Goal: Task Accomplishment & Management: Use online tool/utility

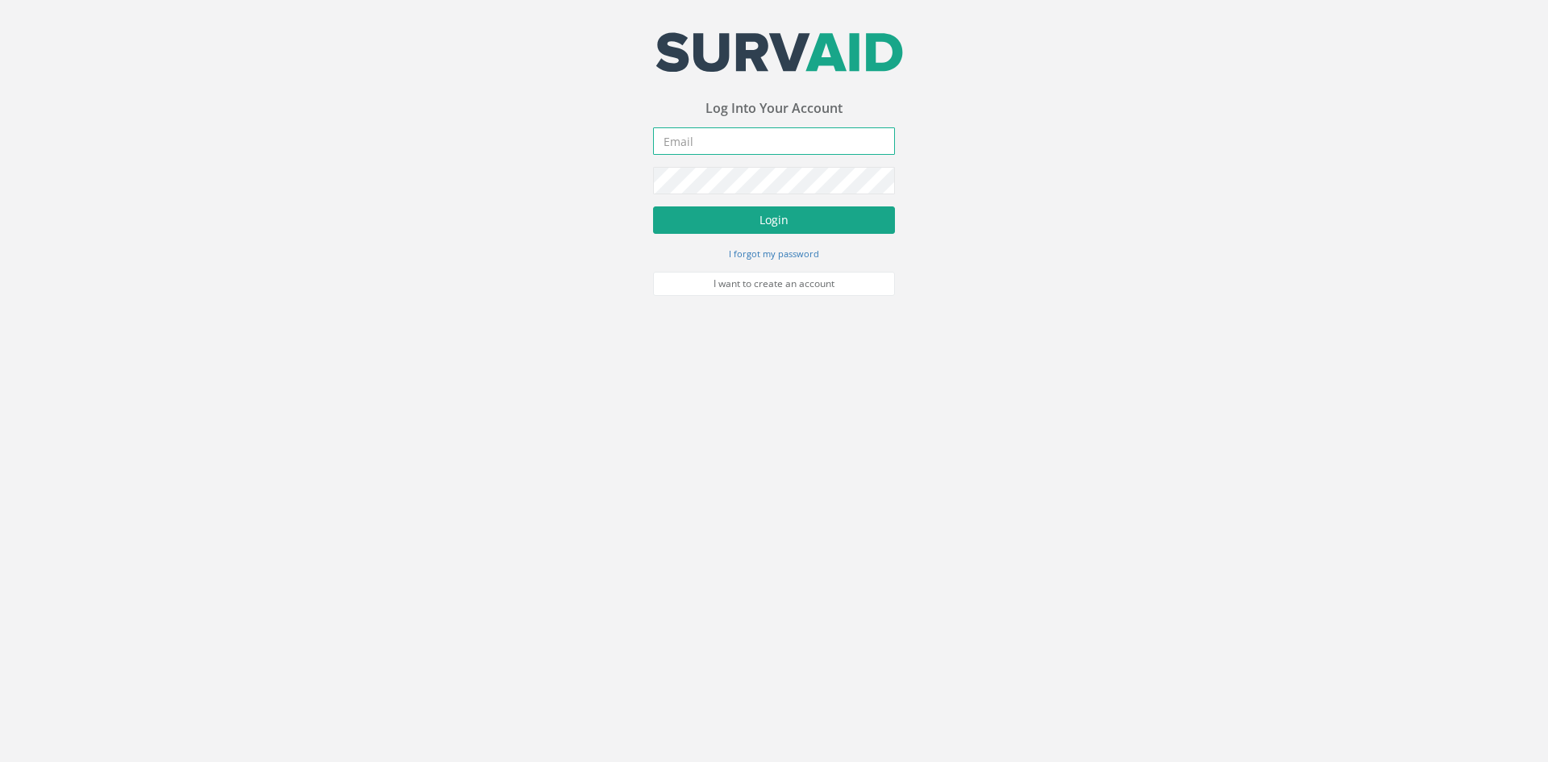
type input "[PERSON_NAME][EMAIL_ADDRESS][PERSON_NAME][DOMAIN_NAME]"
click at [733, 223] on button "Login" at bounding box center [774, 219] width 242 height 27
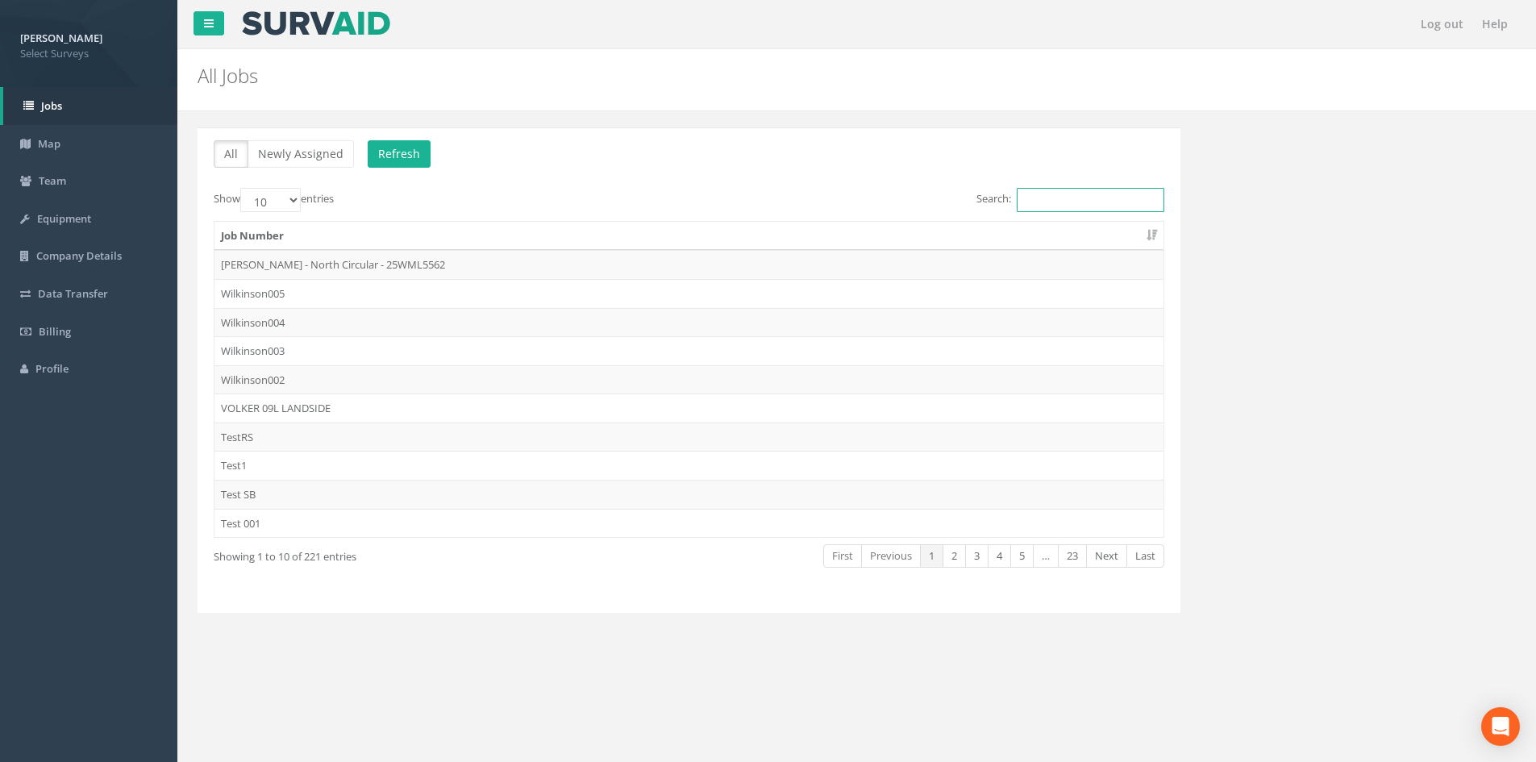
click at [1062, 193] on input "Search:" at bounding box center [1091, 200] width 148 height 24
type input "REED"
click at [955, 431] on td "REEDMH011" at bounding box center [688, 436] width 949 height 29
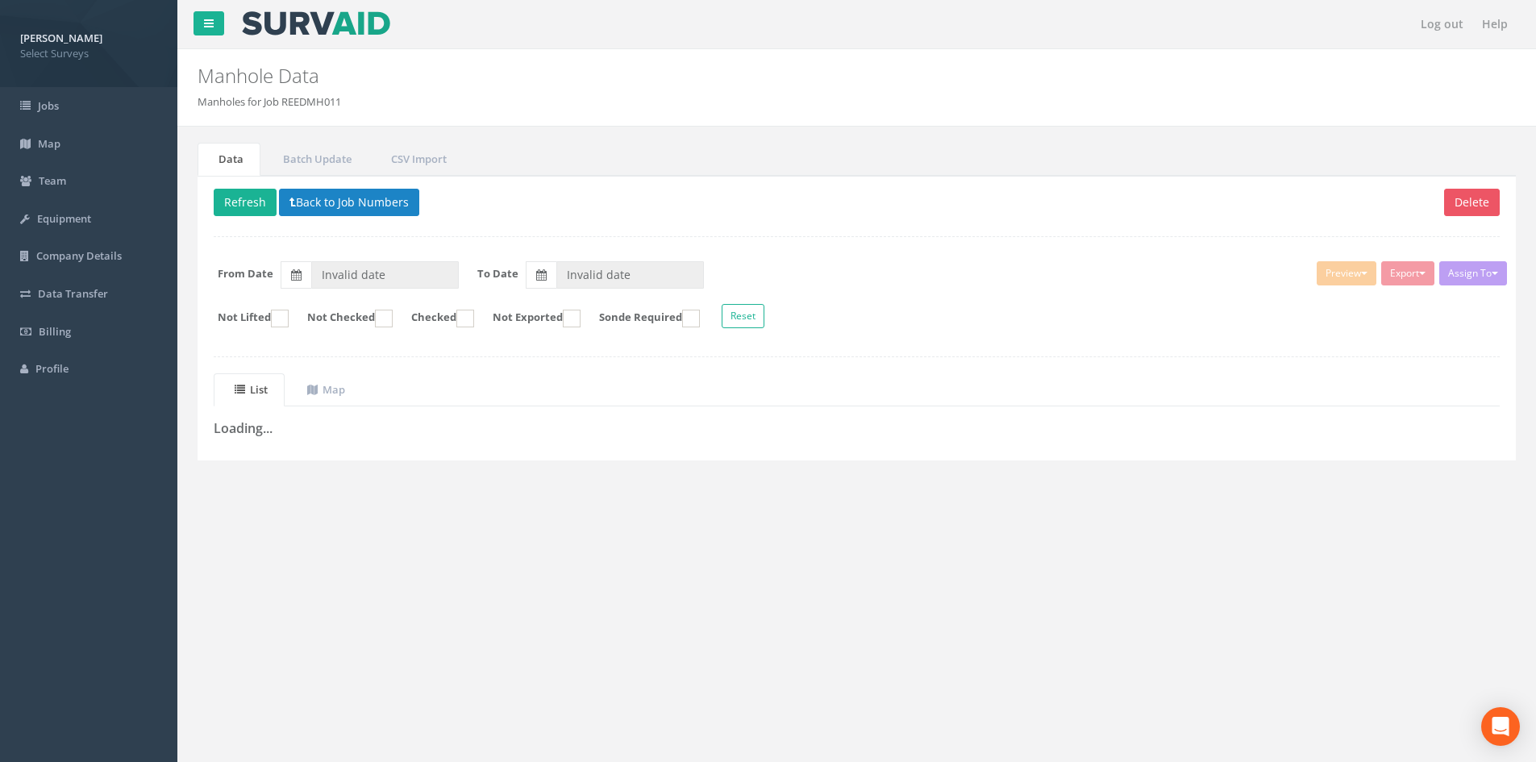
type input "20/08/2025"
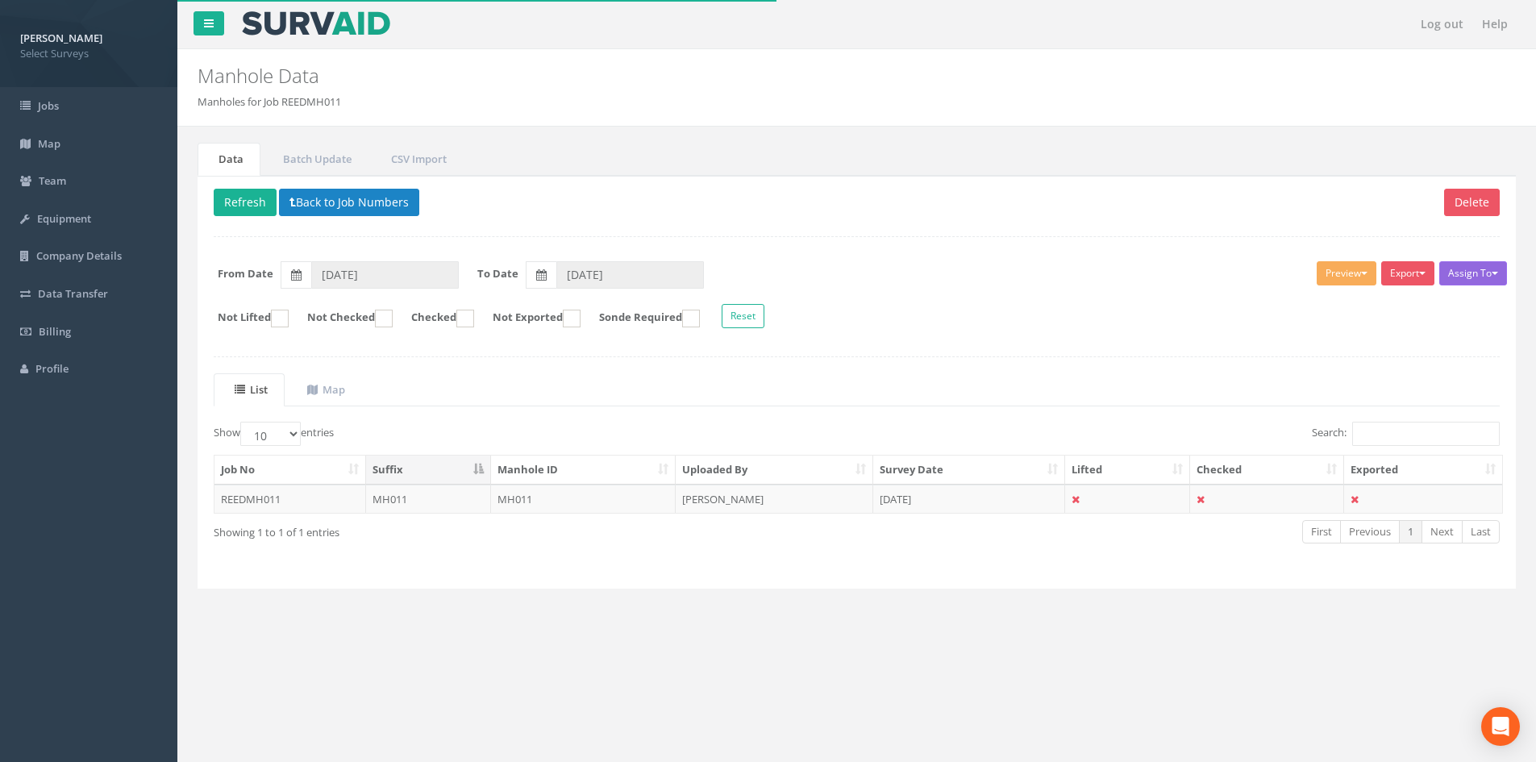
click at [1480, 273] on button "Assign To" at bounding box center [1473, 273] width 68 height 24
click at [1414, 274] on button "Export" at bounding box center [1407, 273] width 53 height 24
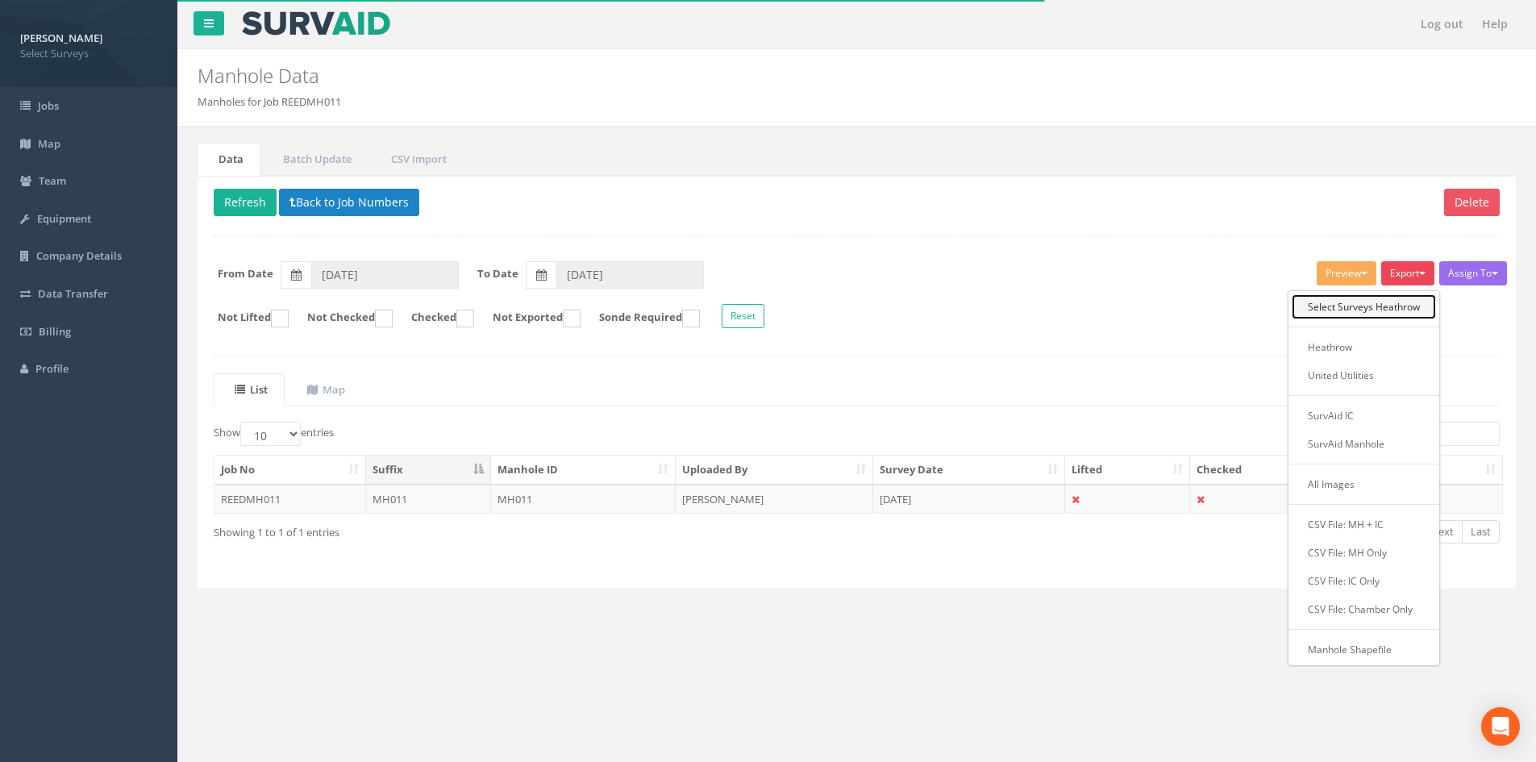
click at [1408, 300] on link "Select Surveys Heathrow" at bounding box center [1363, 306] width 144 height 25
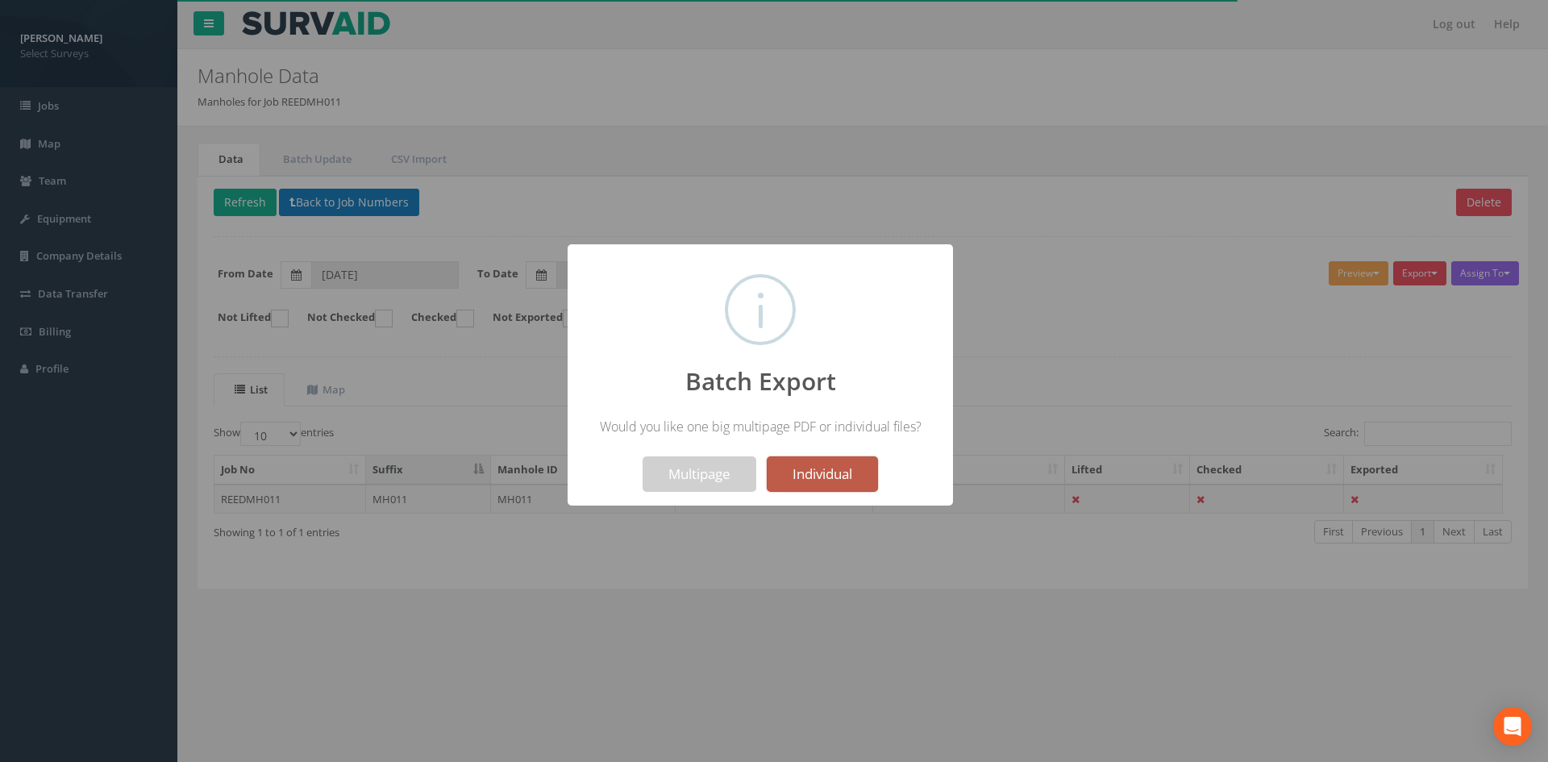
click at [818, 477] on button "Individual" at bounding box center [822, 473] width 111 height 35
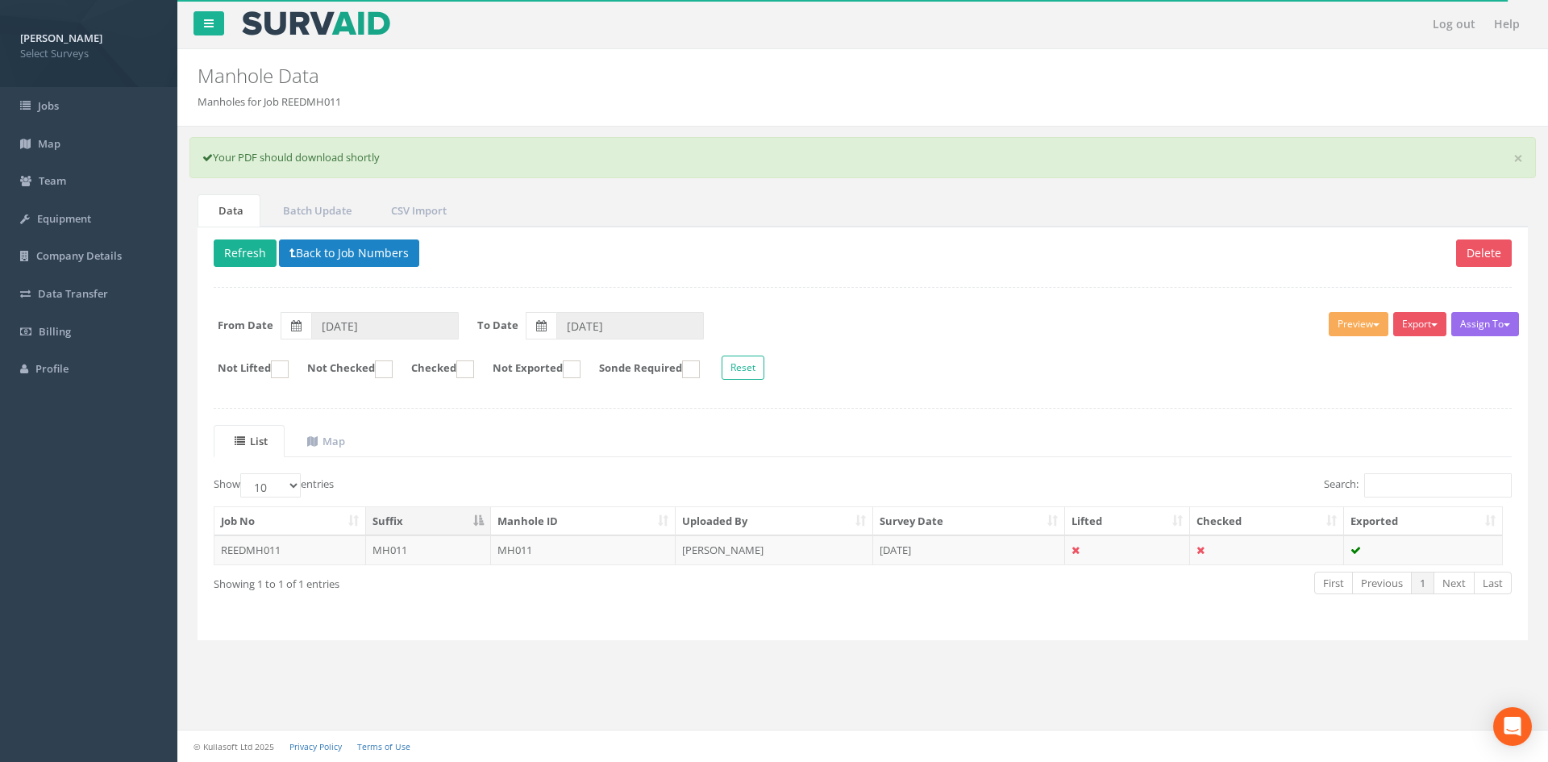
click at [1092, 306] on div "Assign To No Companies Added Export Select Surveys Heathrow Heathrow United Uti…" at bounding box center [863, 348] width 1322 height 88
click at [65, 114] on link "Jobs" at bounding box center [88, 106] width 177 height 38
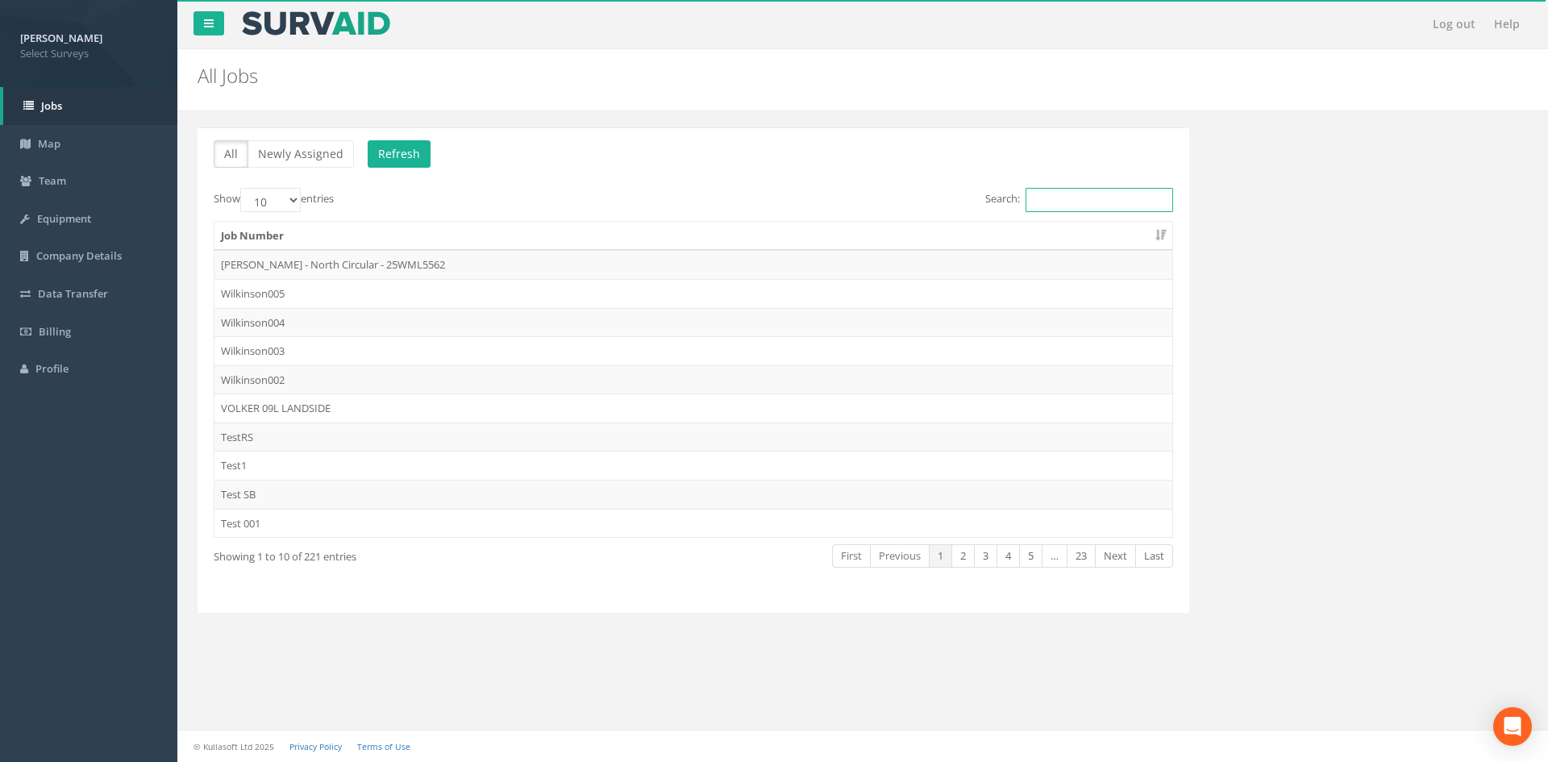
click at [1079, 203] on input "Search:" at bounding box center [1099, 200] width 148 height 24
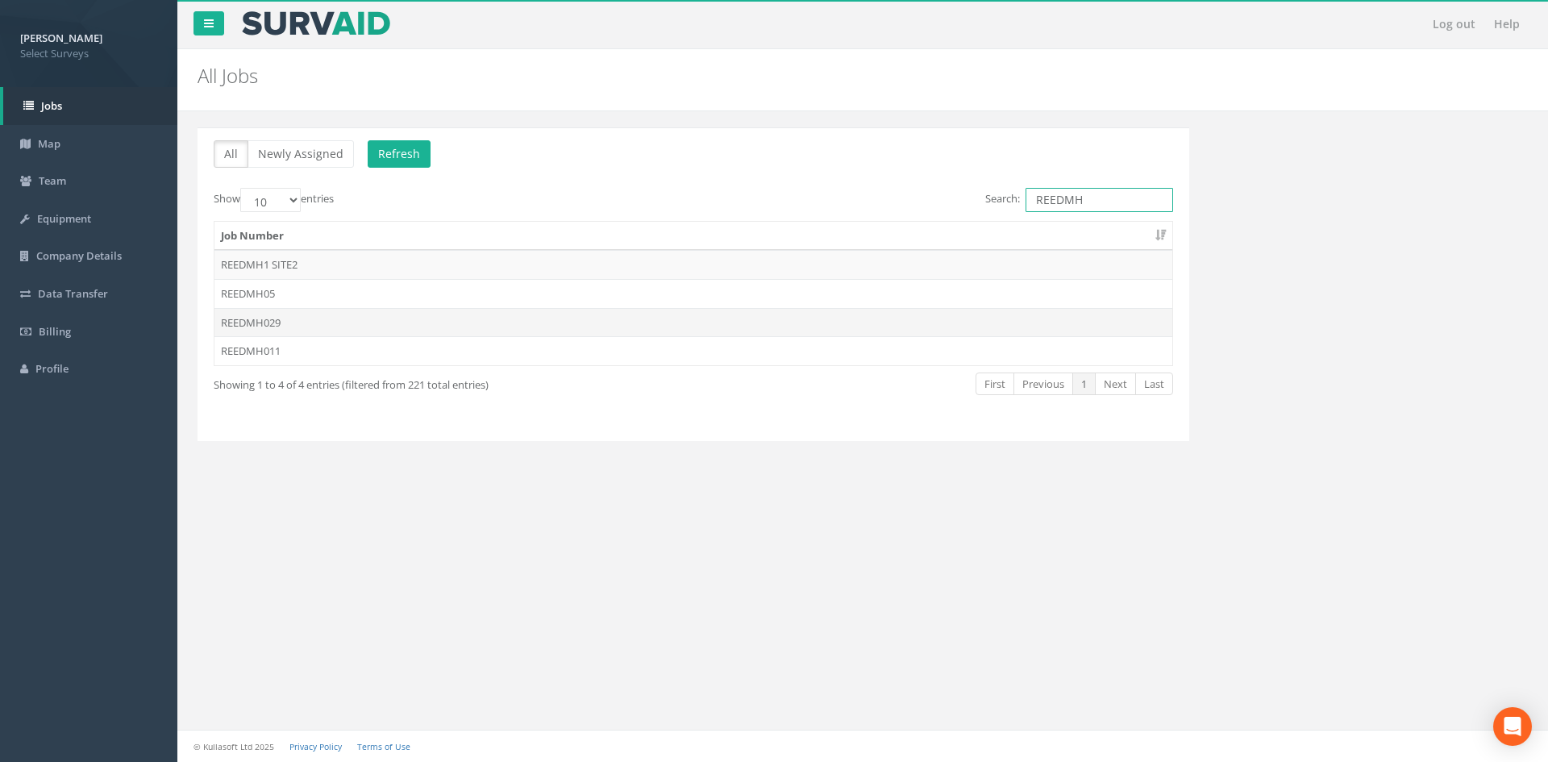
type input "REEDMH"
click at [944, 313] on td "REEDMH029" at bounding box center [693, 322] width 958 height 29
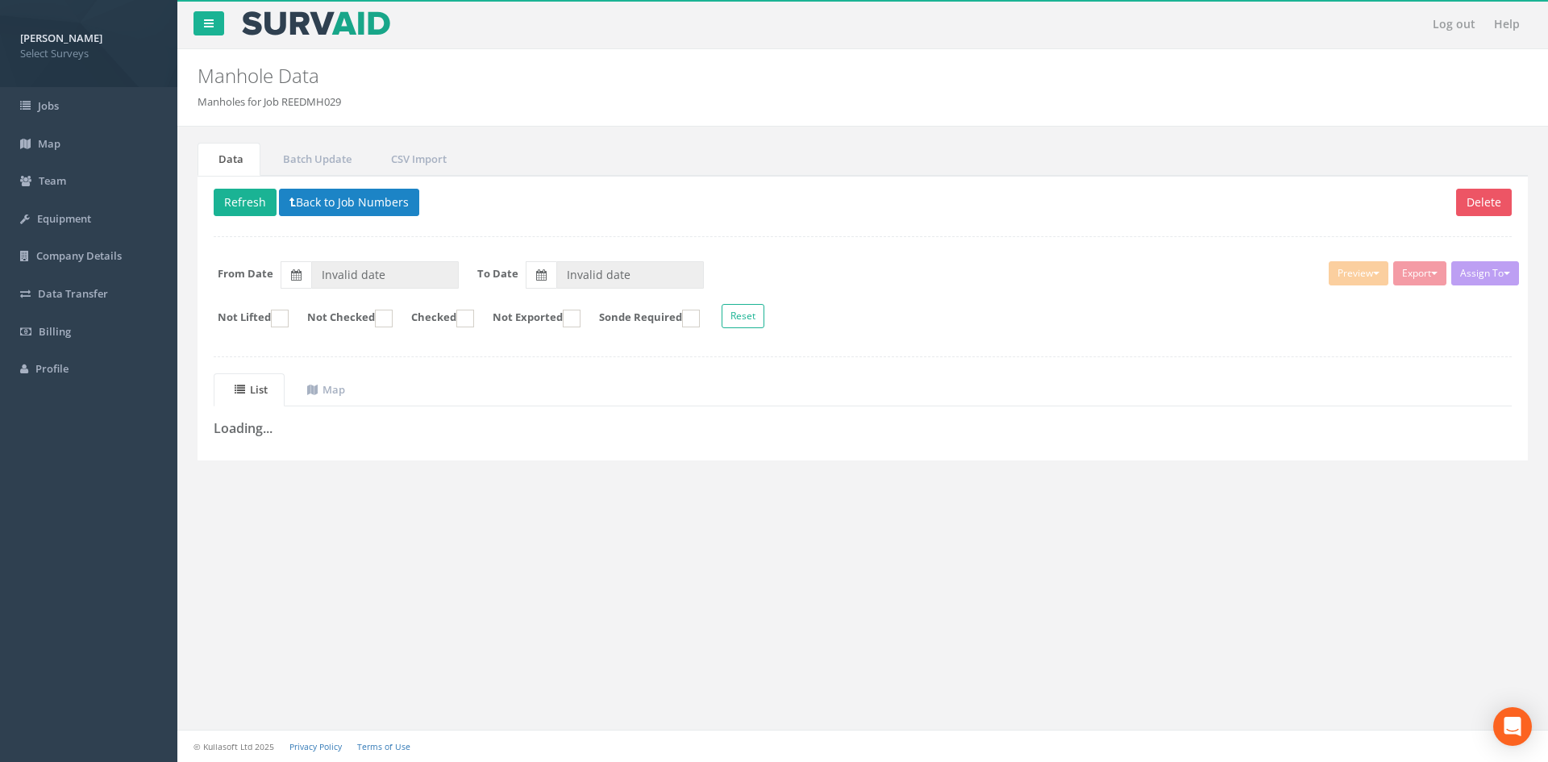
type input "21/08/2025"
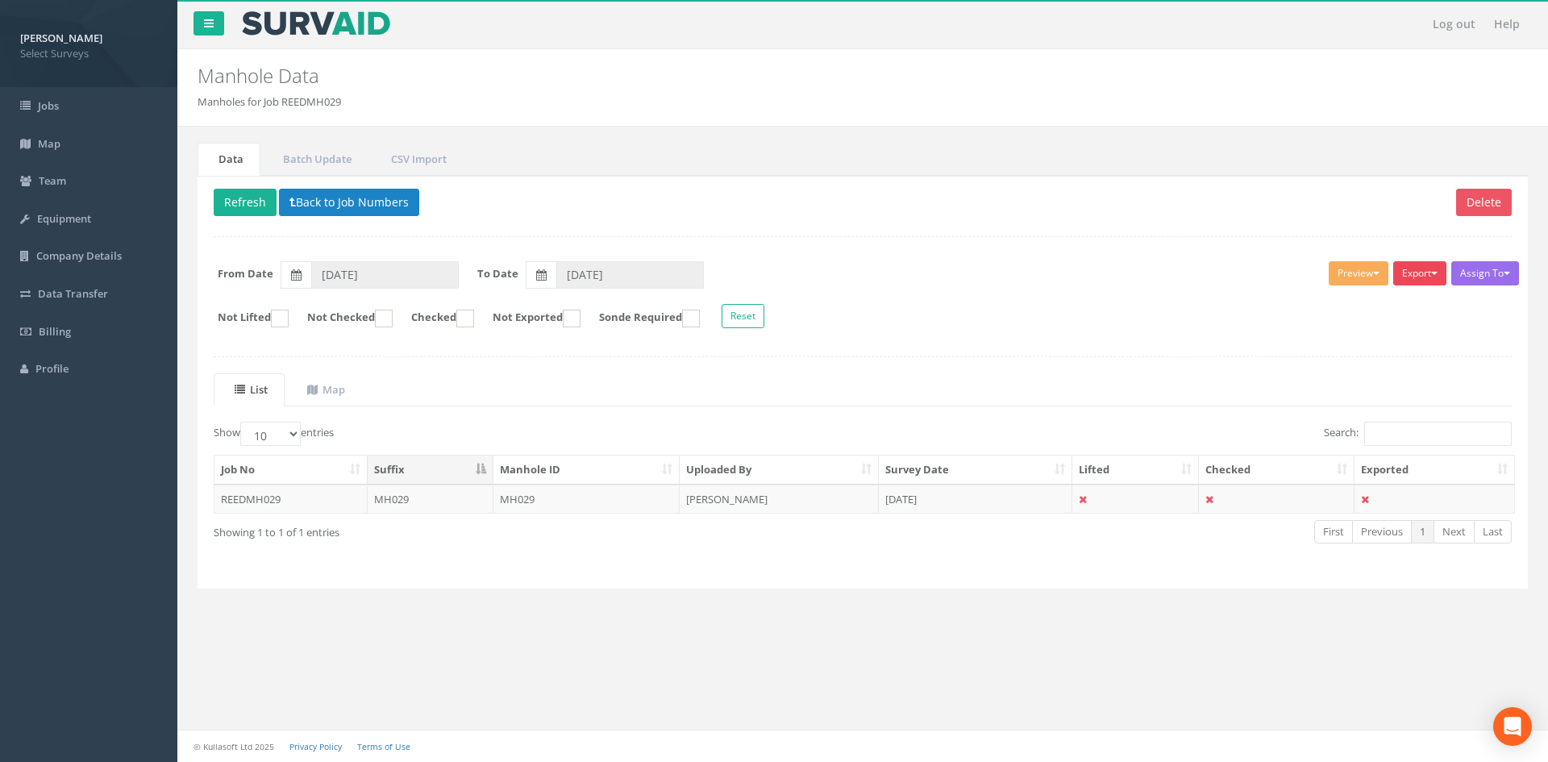
click at [1422, 281] on button "Export" at bounding box center [1419, 273] width 53 height 24
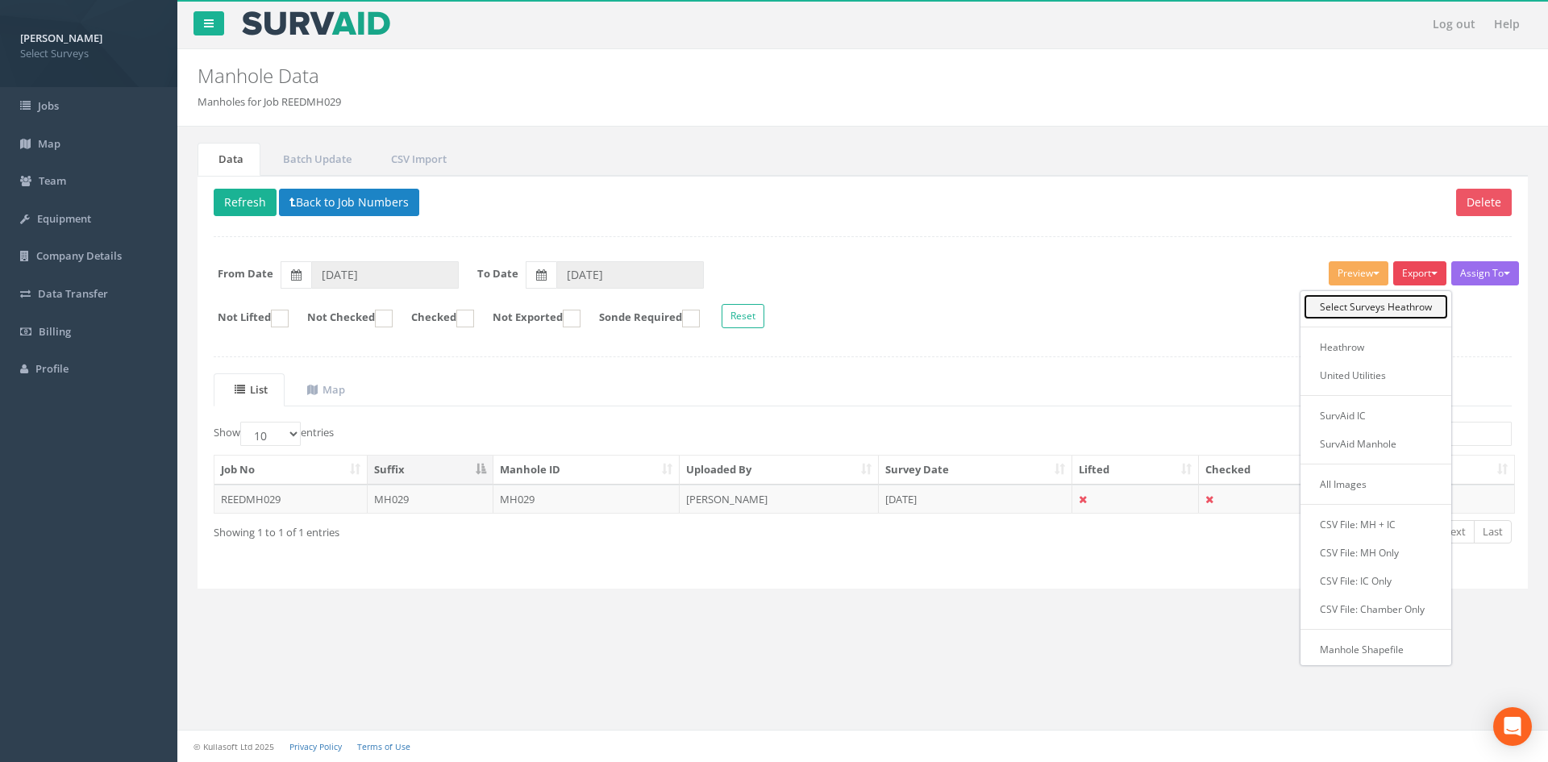
click at [1425, 300] on link "Select Surveys Heathrow" at bounding box center [1376, 306] width 144 height 25
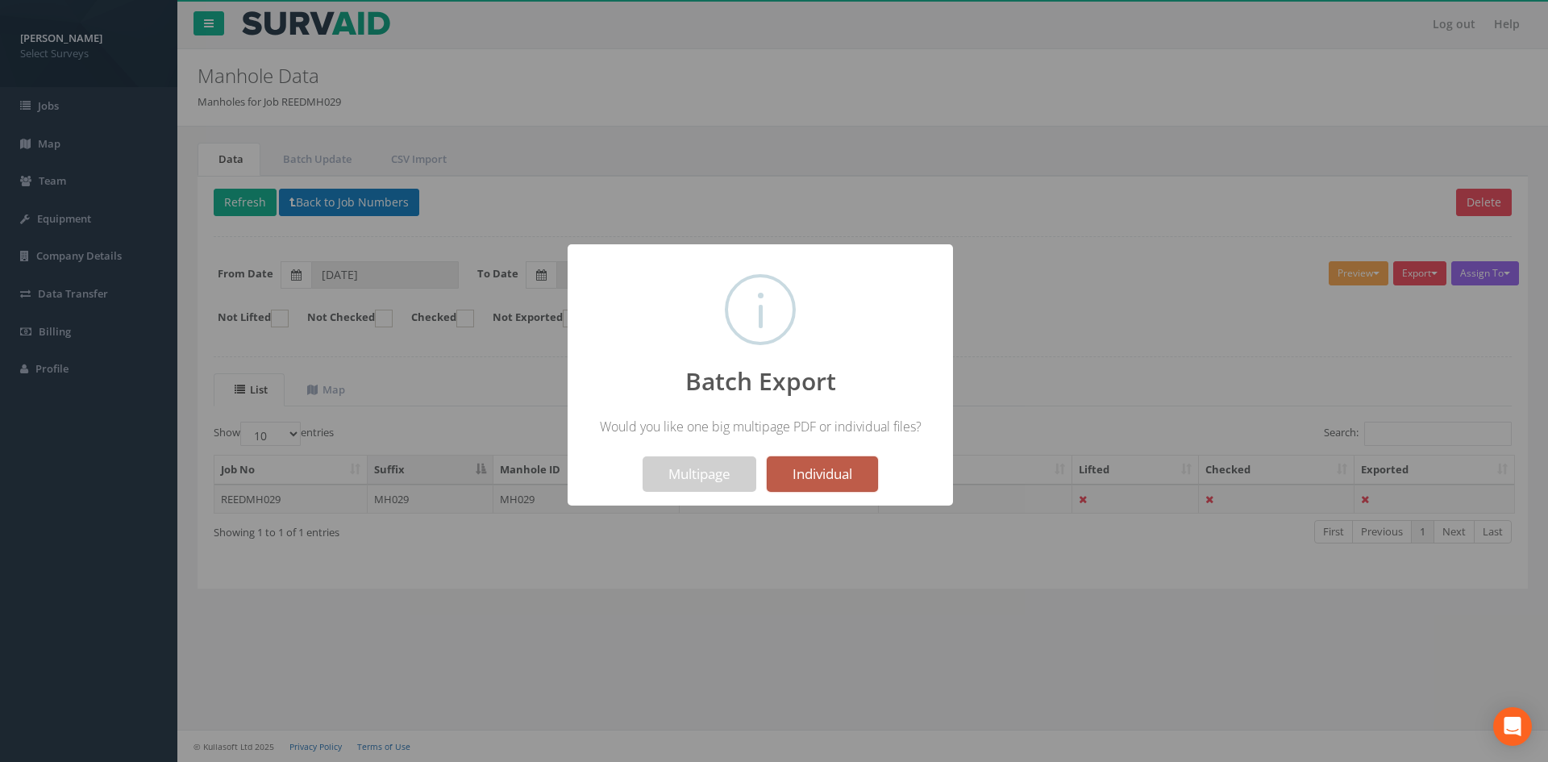
click at [859, 468] on button "Individual" at bounding box center [822, 473] width 111 height 35
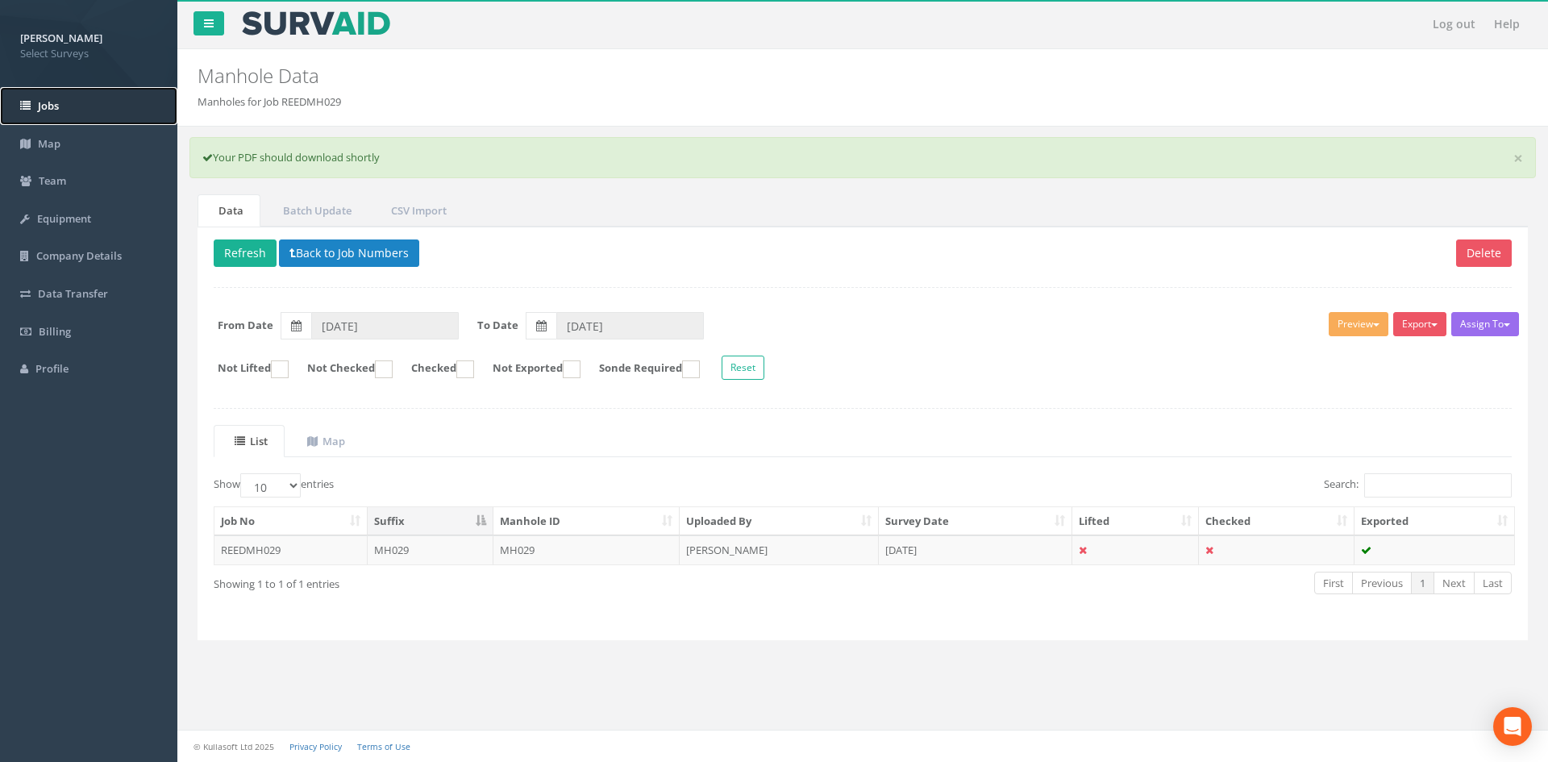
click at [81, 98] on link "Jobs" at bounding box center [88, 106] width 177 height 38
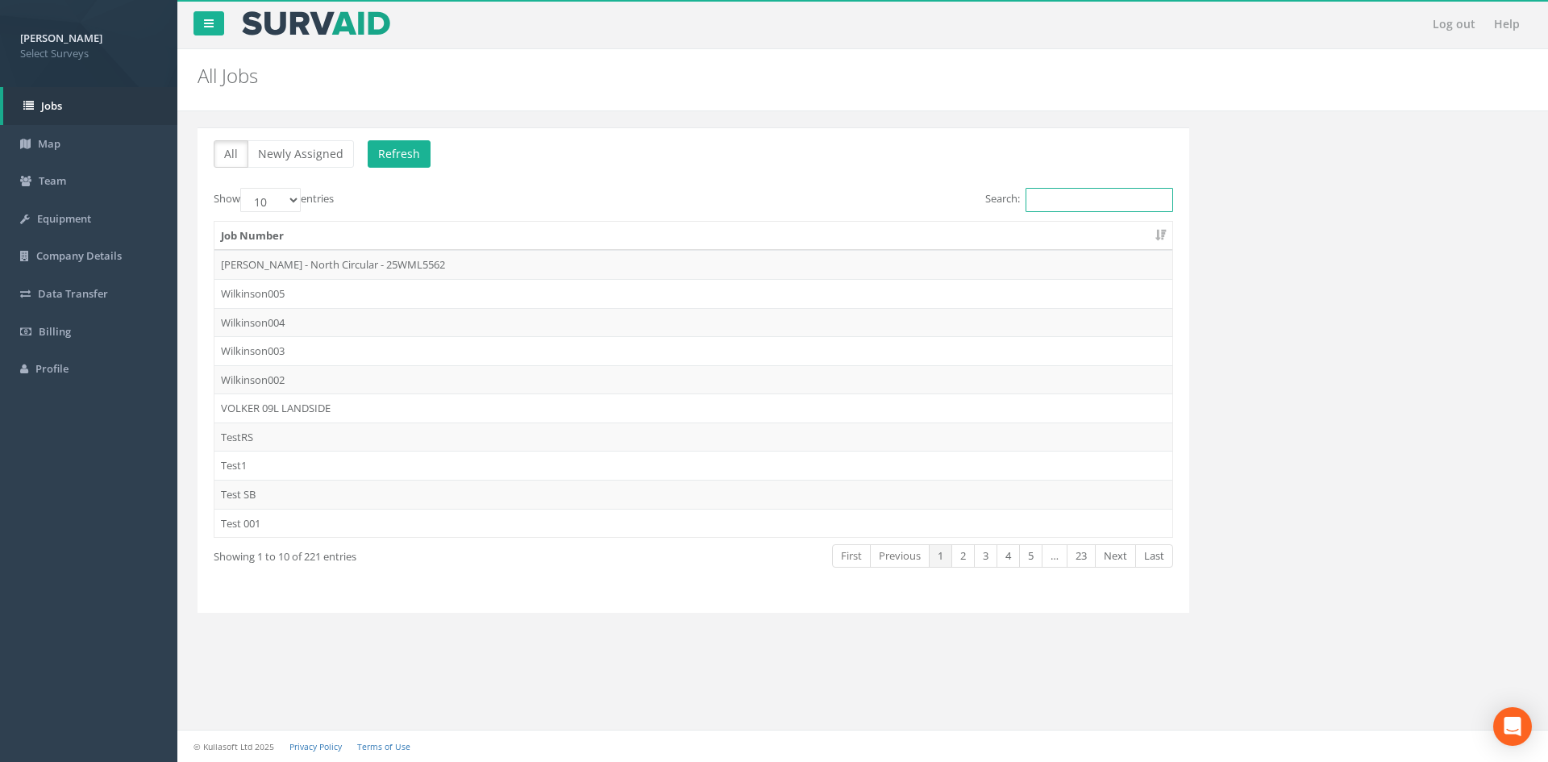
click at [1046, 196] on input "Search:" at bounding box center [1099, 200] width 148 height 24
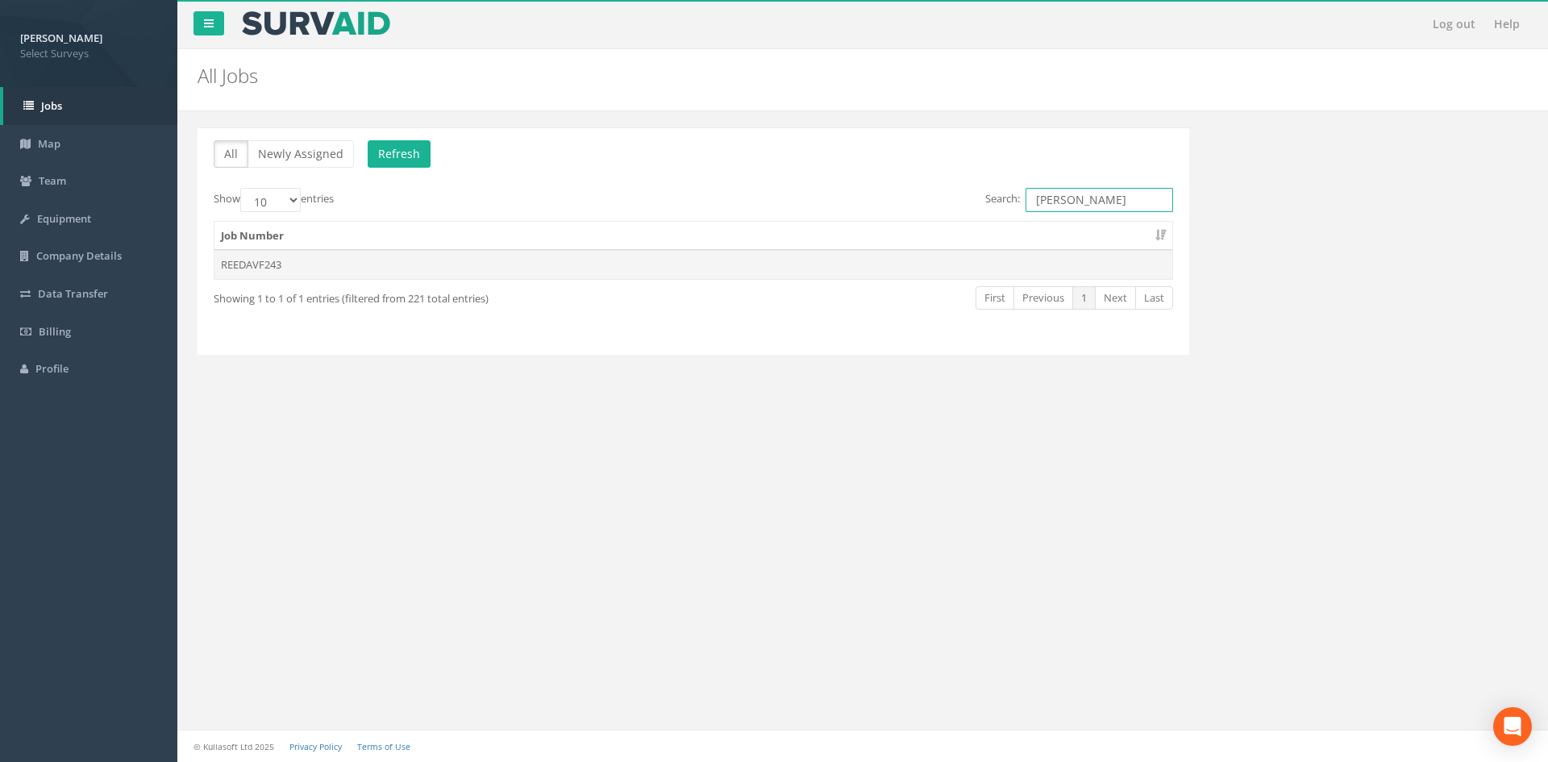
type input "REEDA"
click at [989, 259] on td "REEDAVF243" at bounding box center [693, 264] width 958 height 29
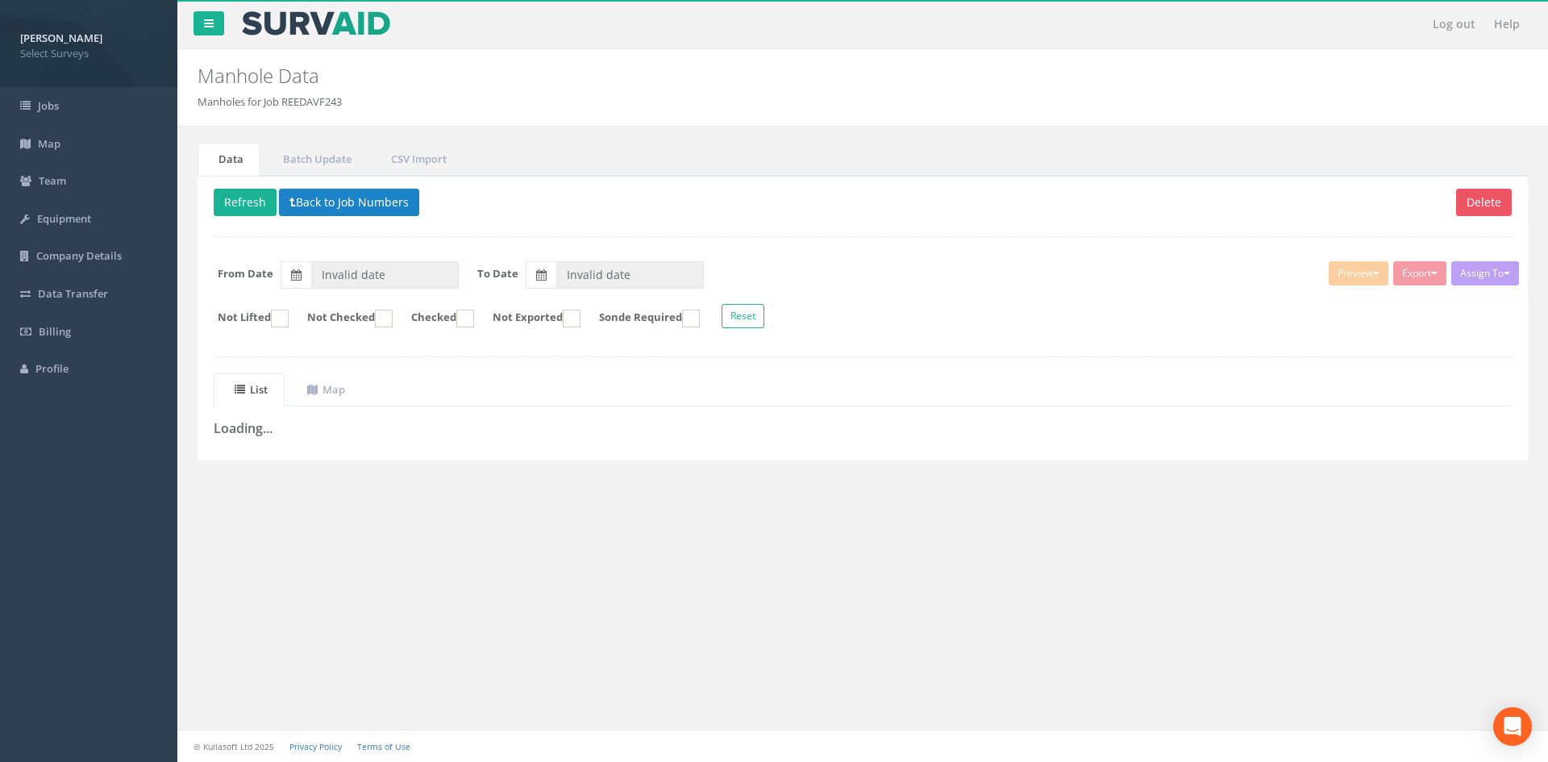
type input "21/08/2025"
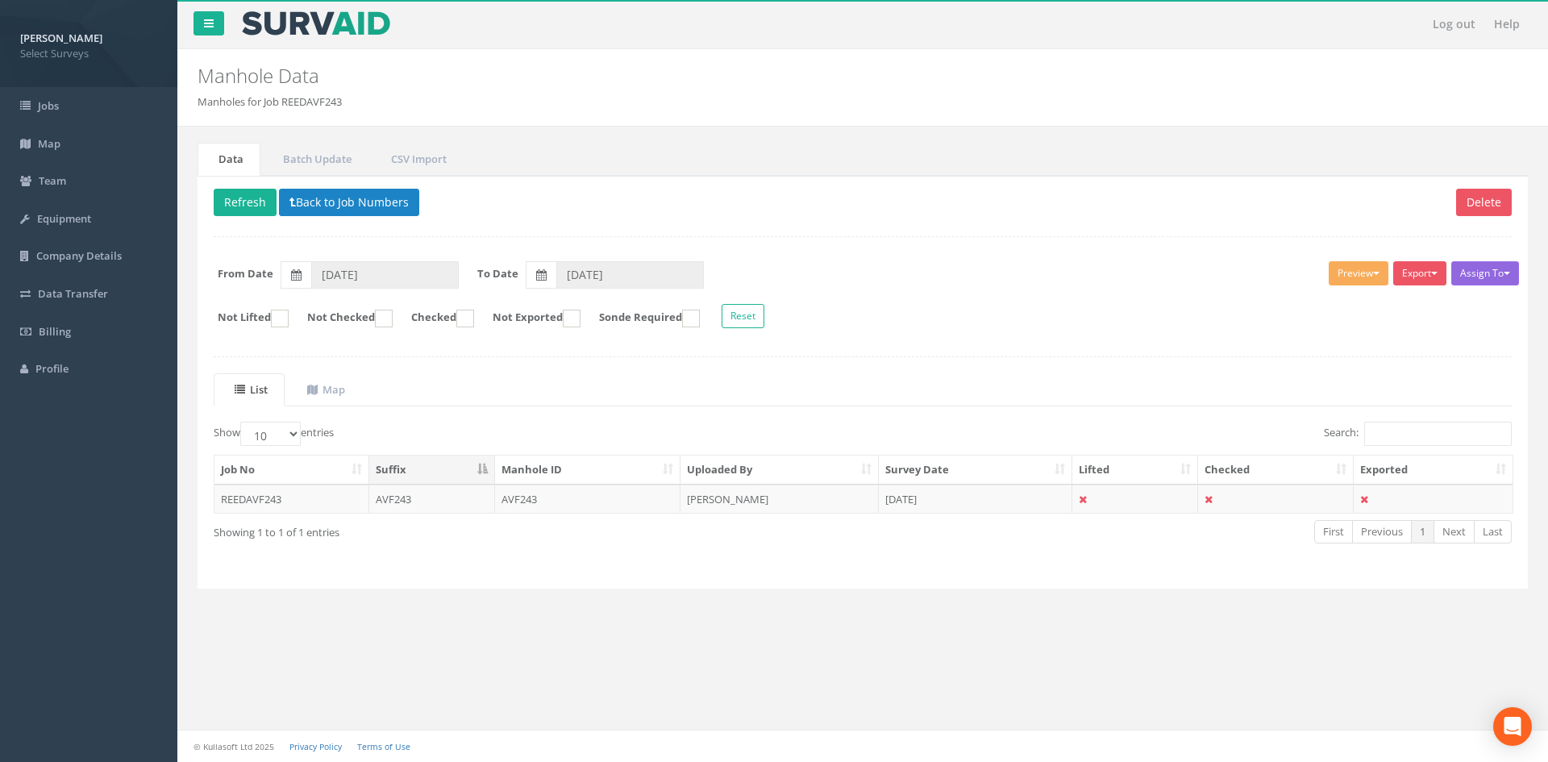
click at [1483, 266] on button "Assign To" at bounding box center [1485, 273] width 68 height 24
click at [1429, 264] on button "Export" at bounding box center [1419, 273] width 53 height 24
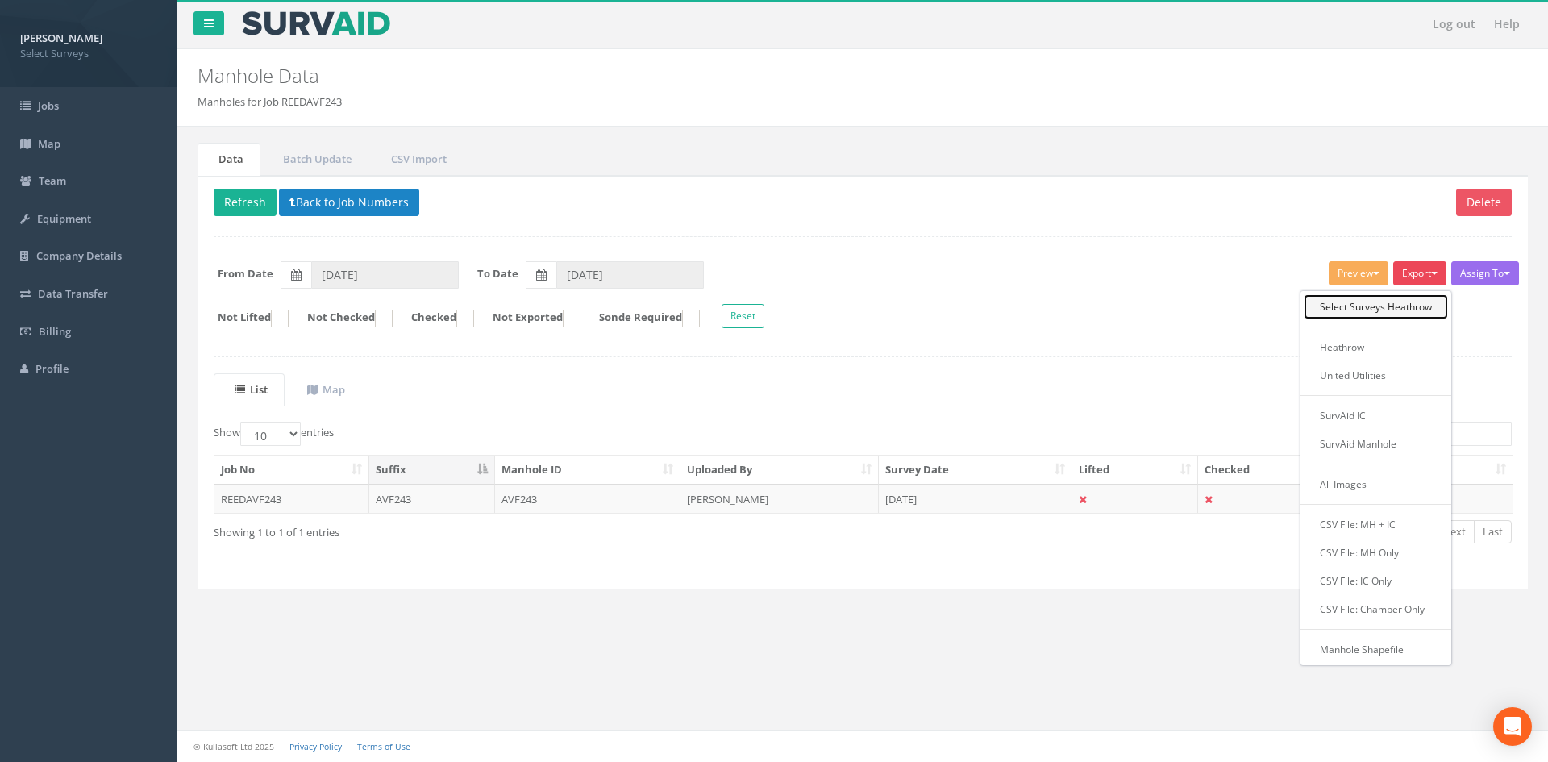
click at [1419, 302] on link "Select Surveys Heathrow" at bounding box center [1376, 306] width 144 height 25
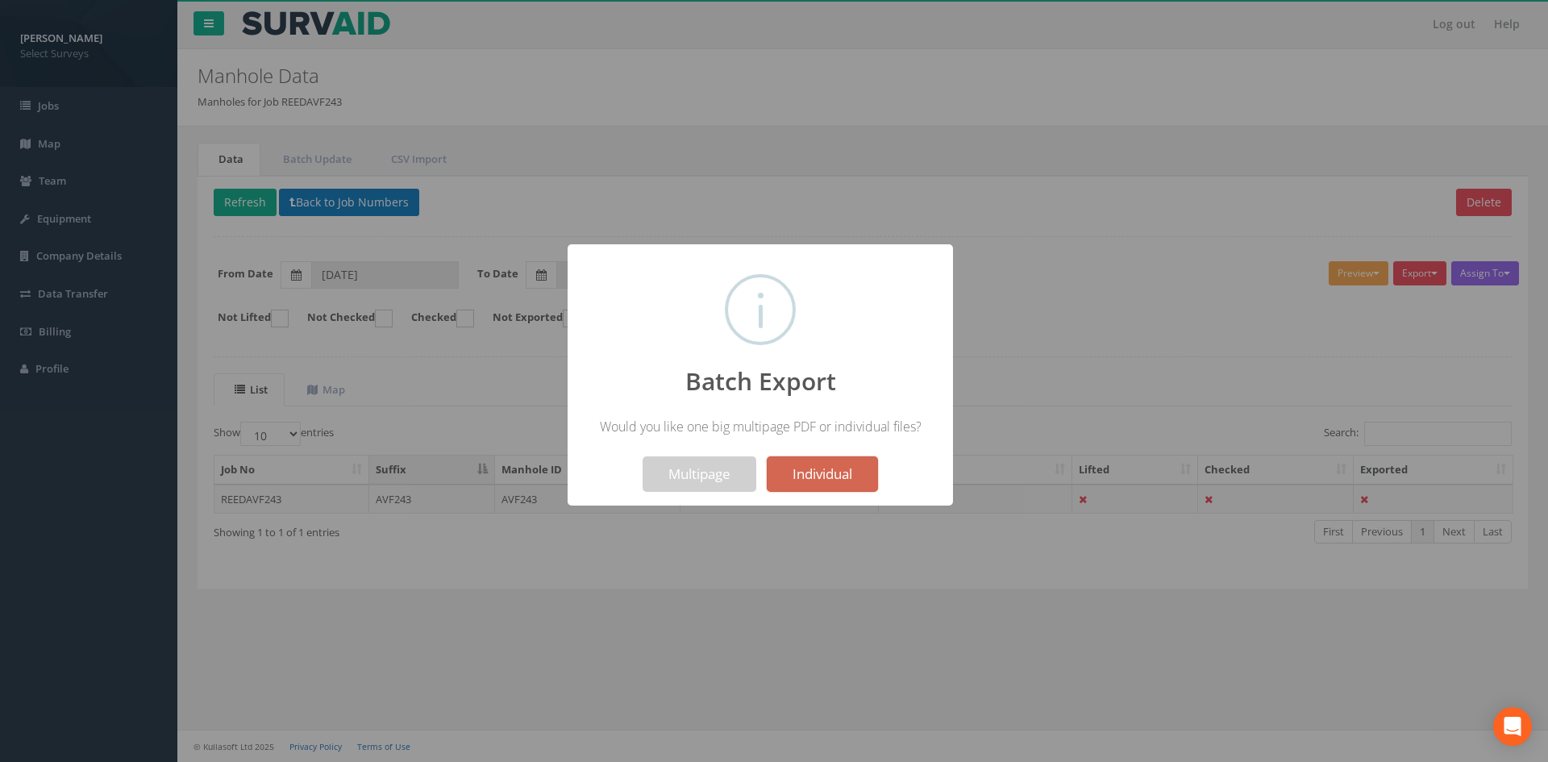
click at [758, 497] on div "Batch Export Would you like one big multipage PDF or individual files? ! Not va…" at bounding box center [760, 374] width 385 height 261
click at [859, 467] on button "Individual" at bounding box center [822, 473] width 111 height 35
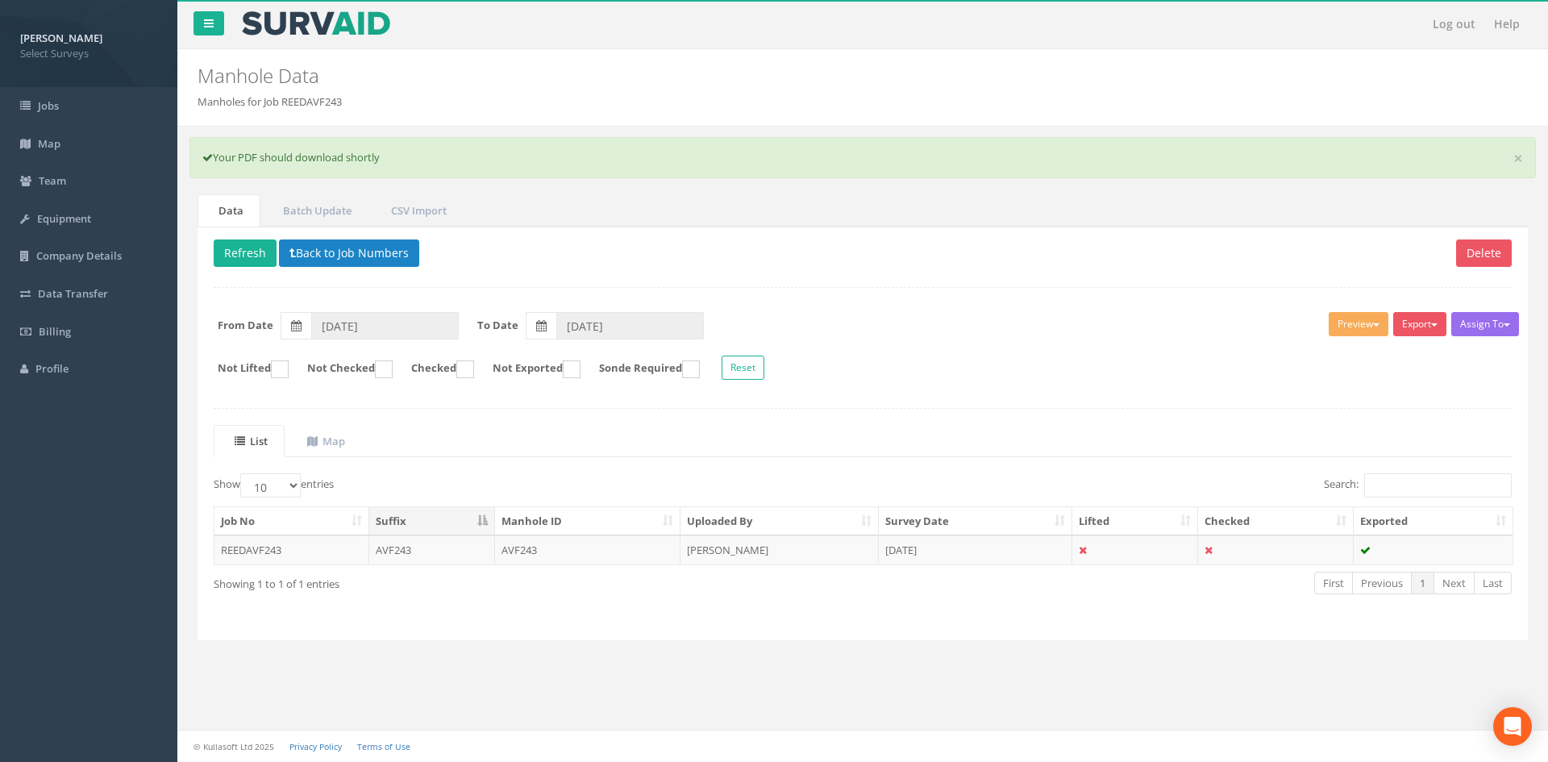
click at [1052, 300] on div "Delete Refresh Back to Job Numbers Assign To No Companies Added Export Select S…" at bounding box center [863, 434] width 1330 height 414
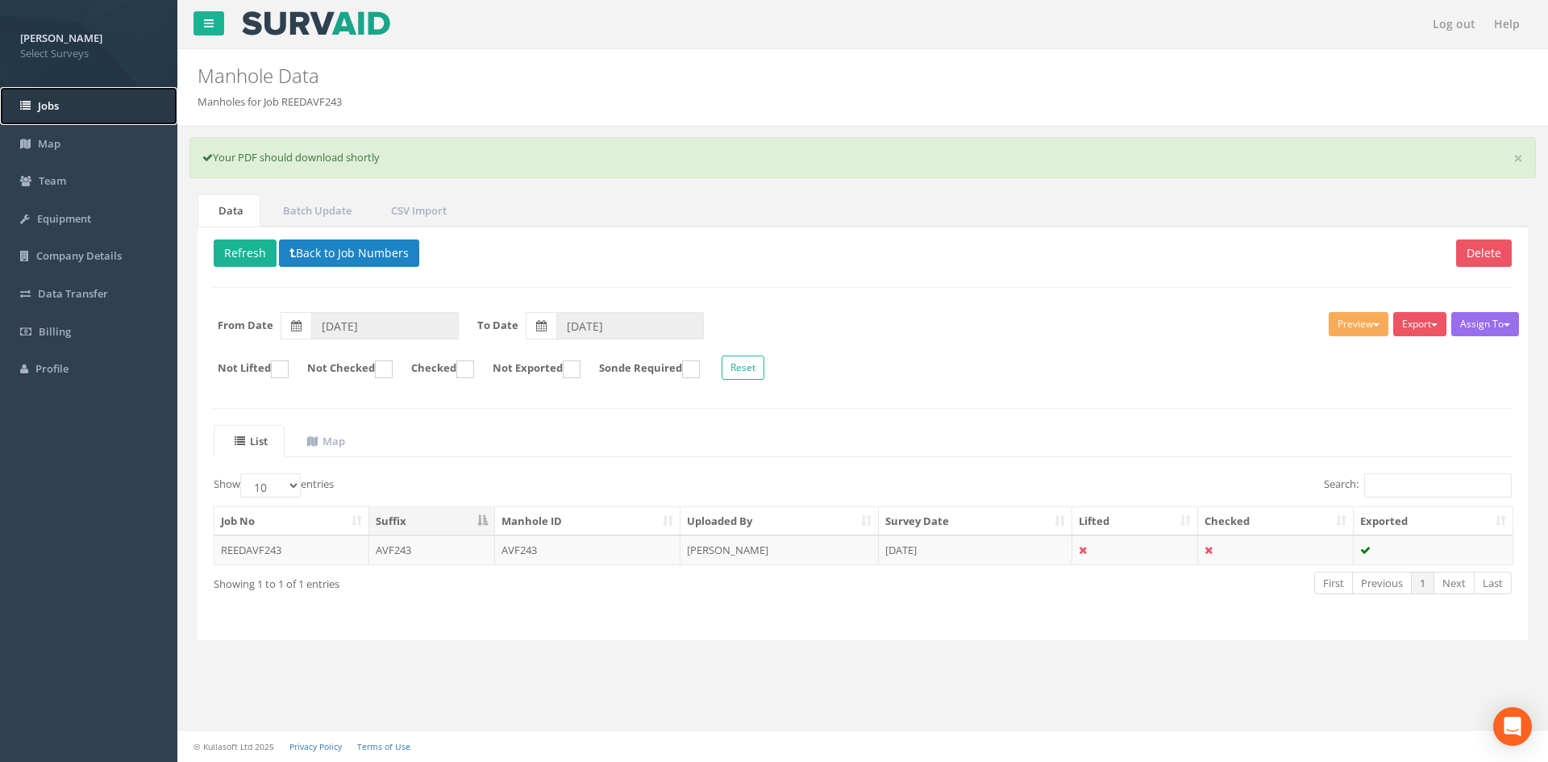
click at [45, 106] on span "Jobs" at bounding box center [48, 105] width 21 height 15
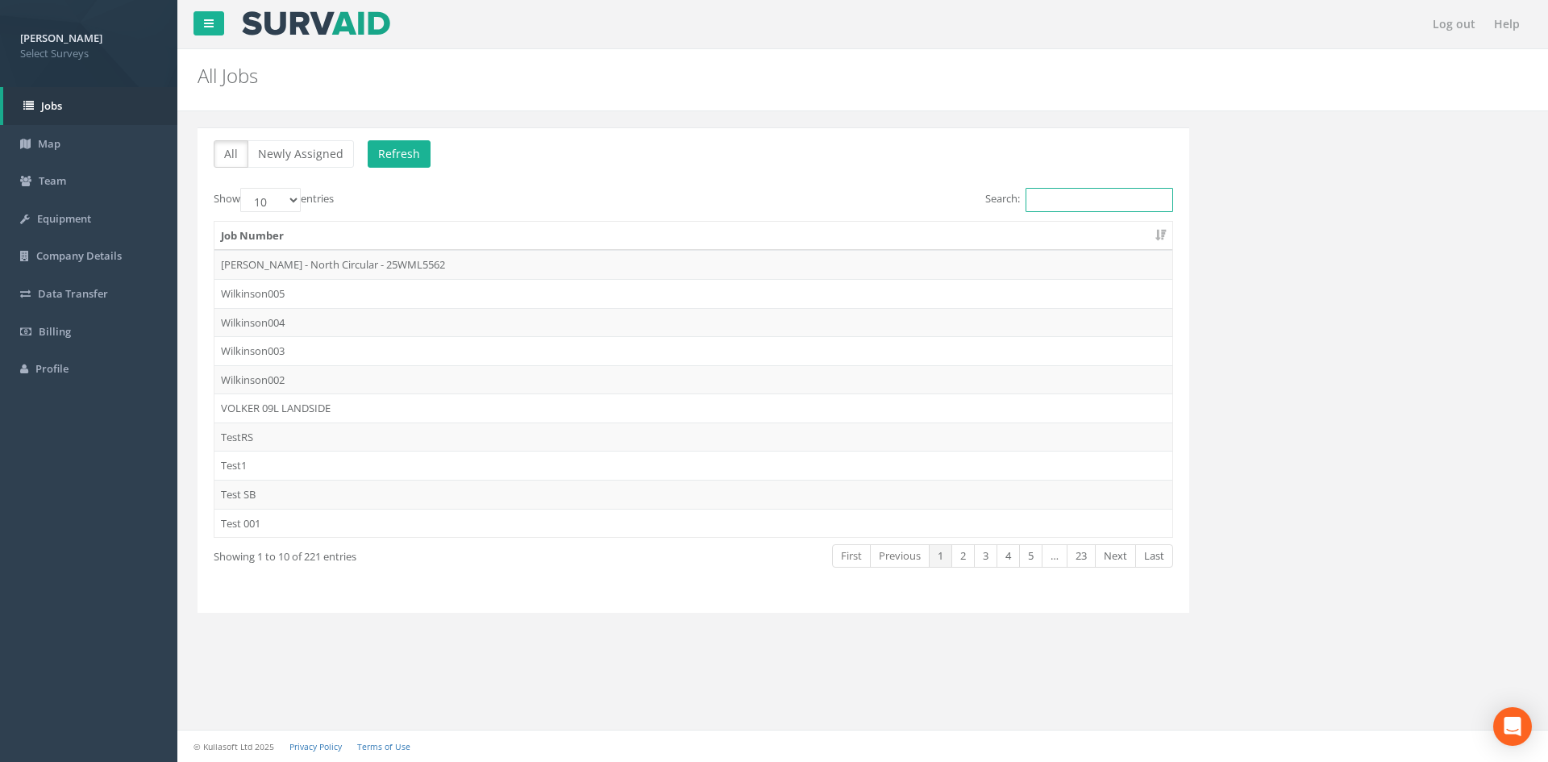
click at [1084, 198] on input "Search:" at bounding box center [1099, 200] width 148 height 24
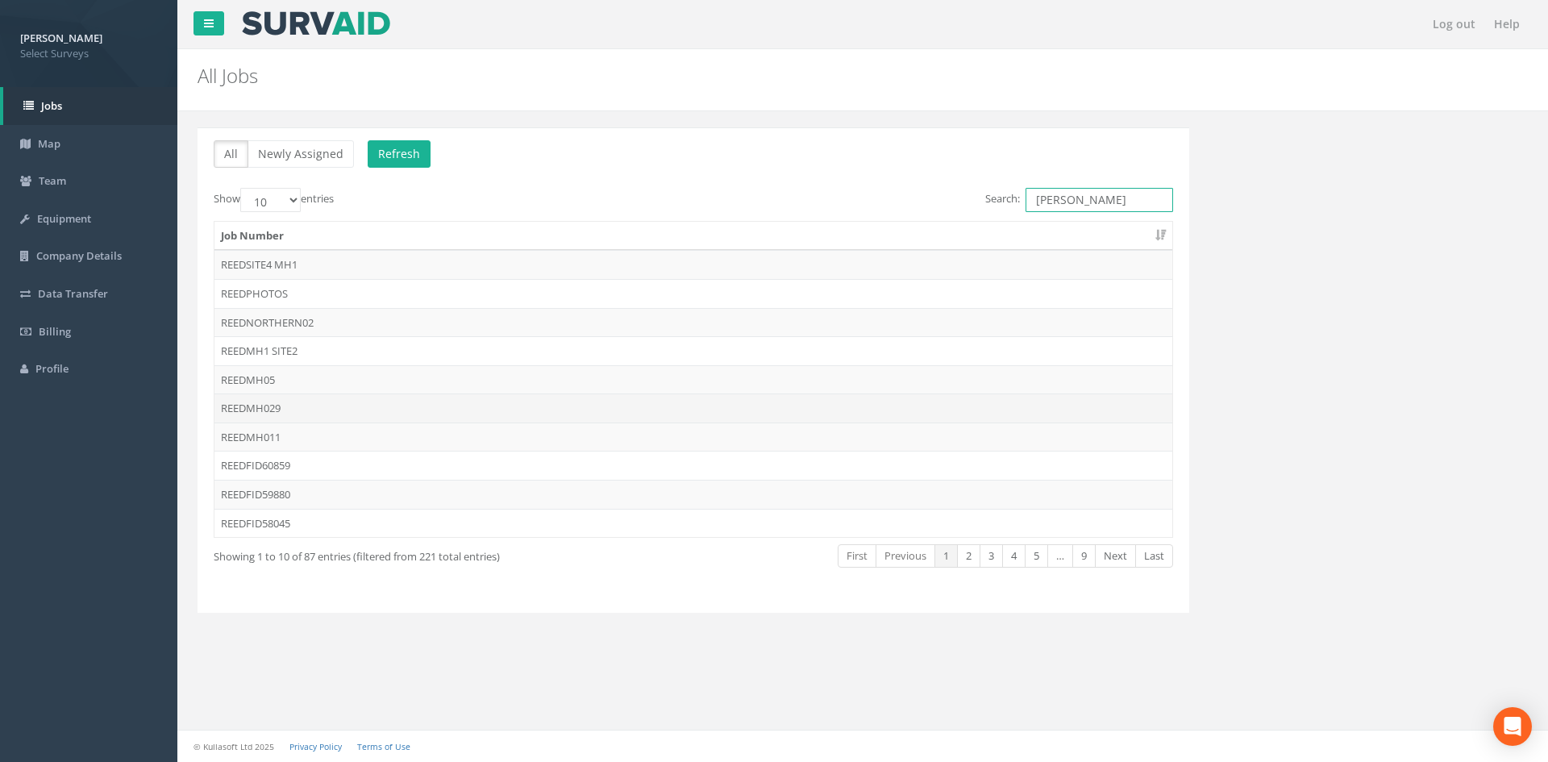
type input "REED"
click at [765, 410] on td "REEDMH029" at bounding box center [693, 407] width 958 height 29
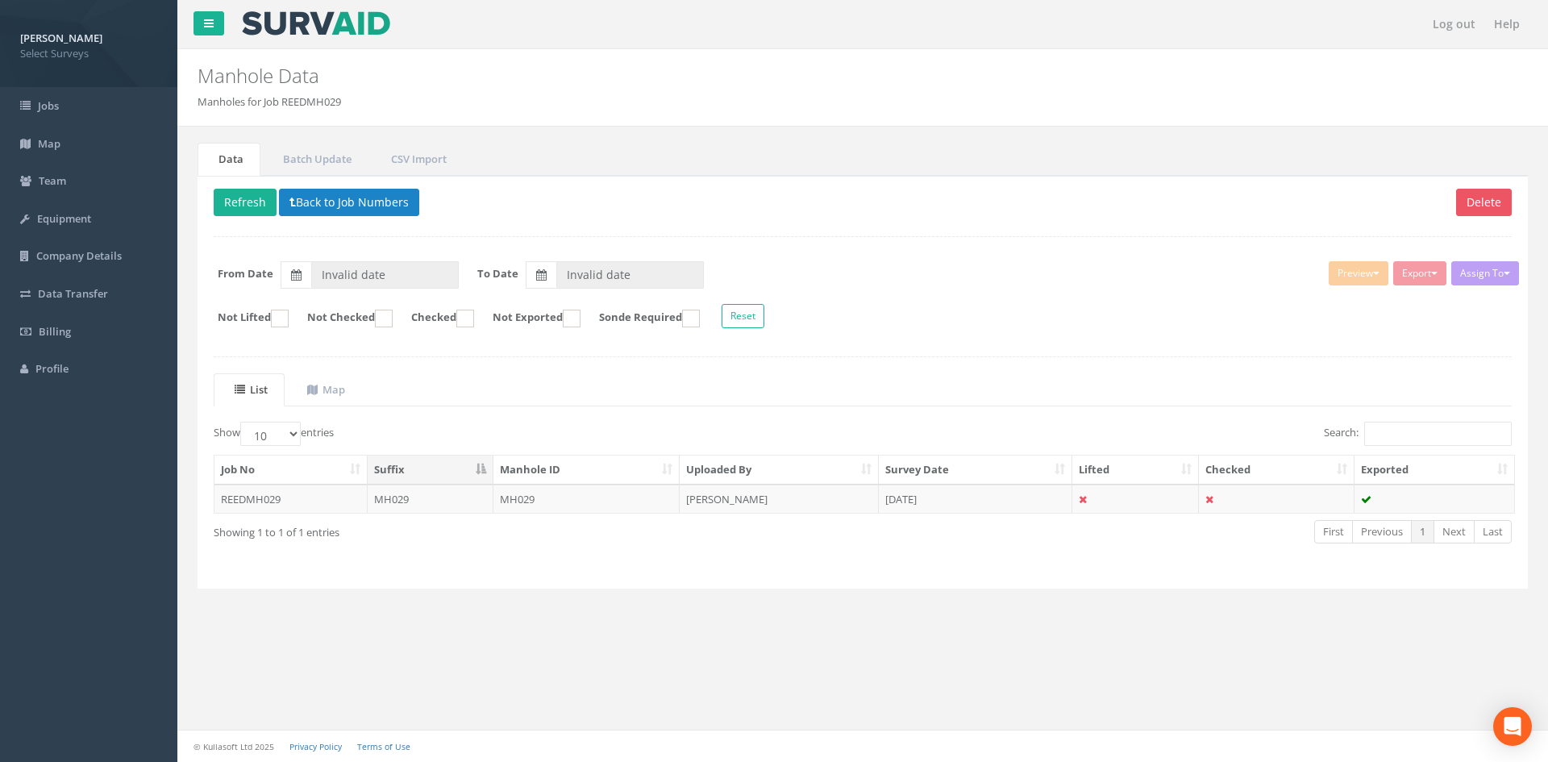
type input "21/08/2025"
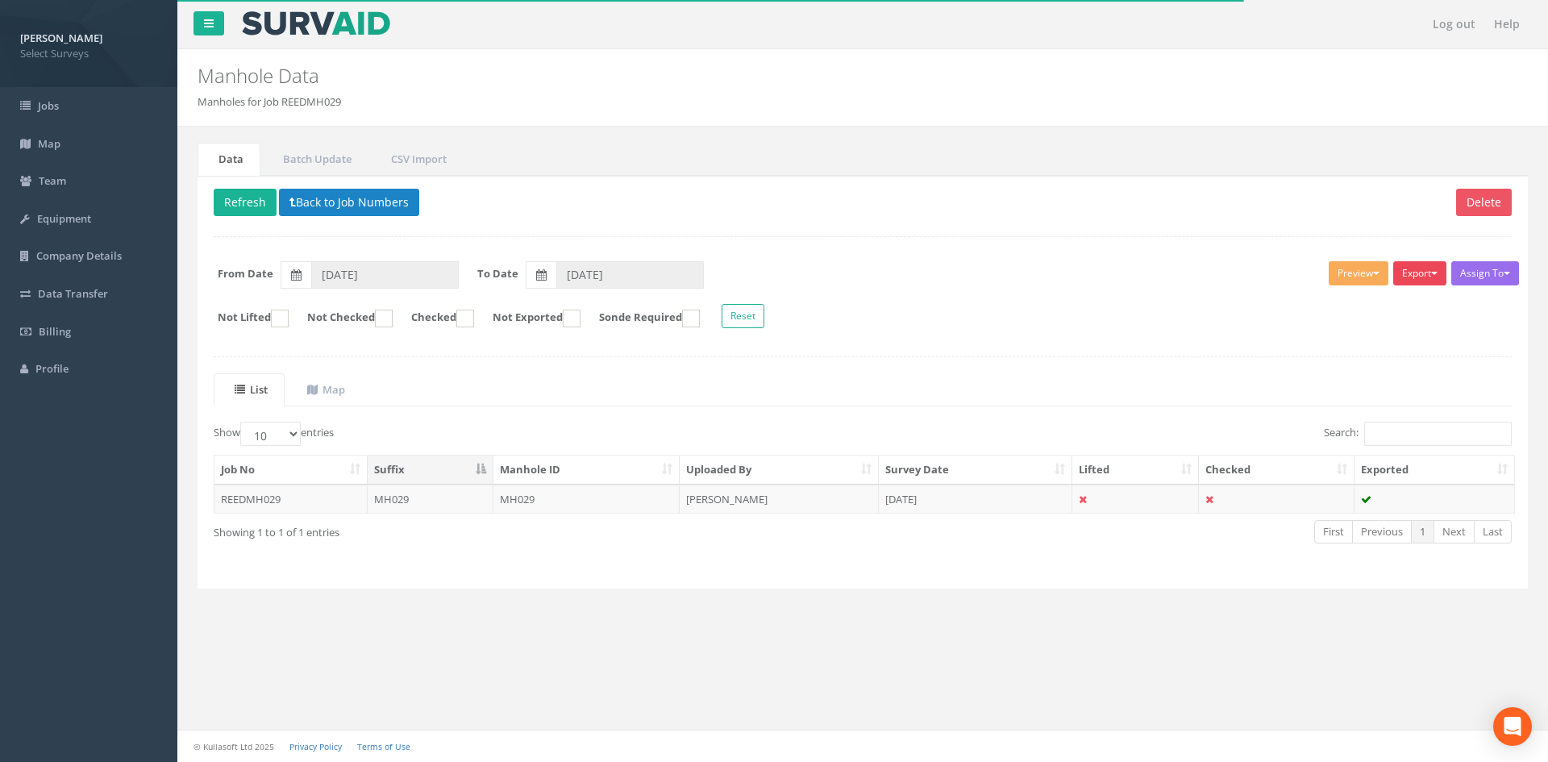
click at [1403, 271] on button "Export" at bounding box center [1419, 273] width 53 height 24
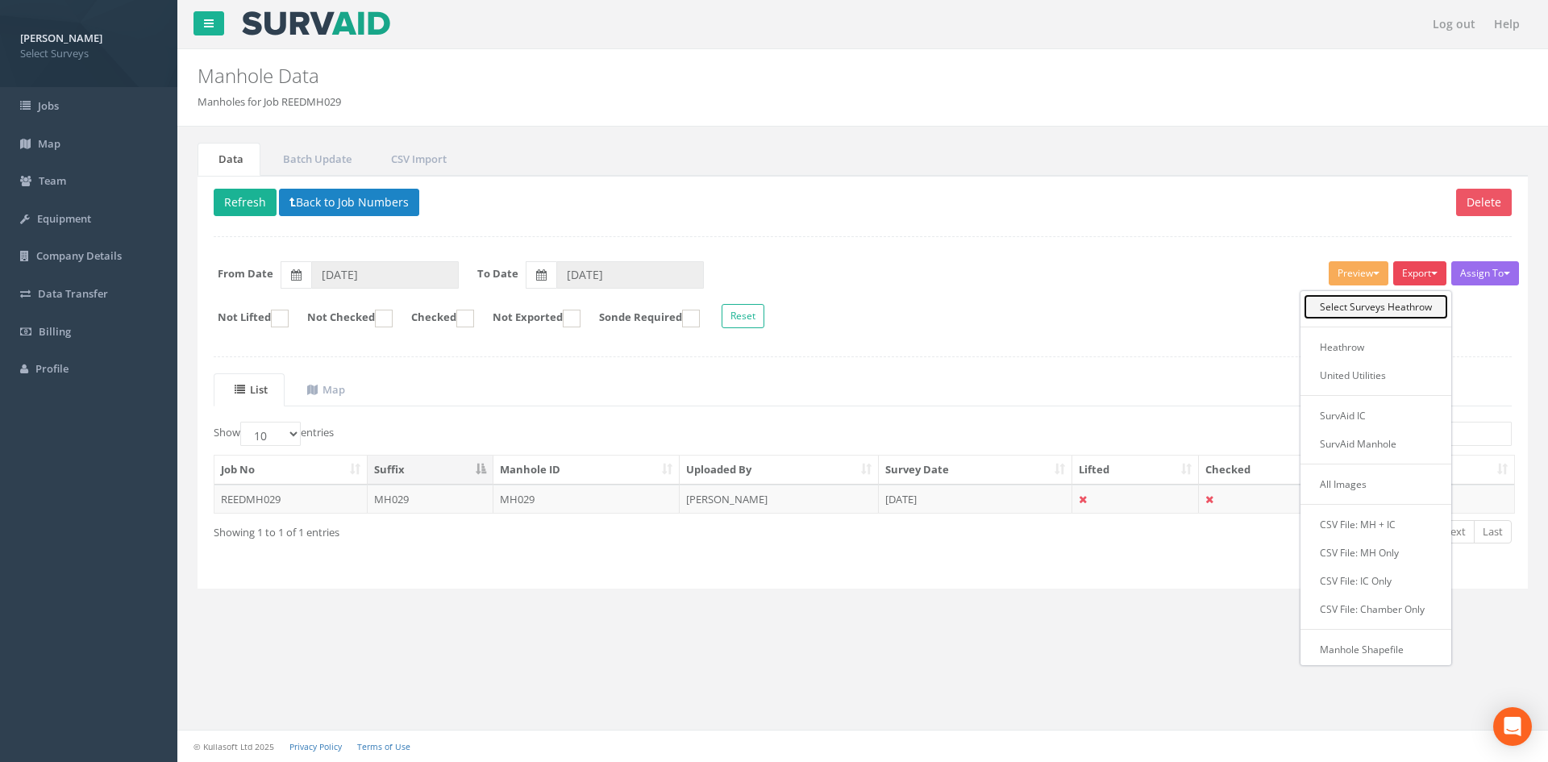
click at [1411, 303] on link "Select Surveys Heathrow" at bounding box center [1376, 306] width 144 height 25
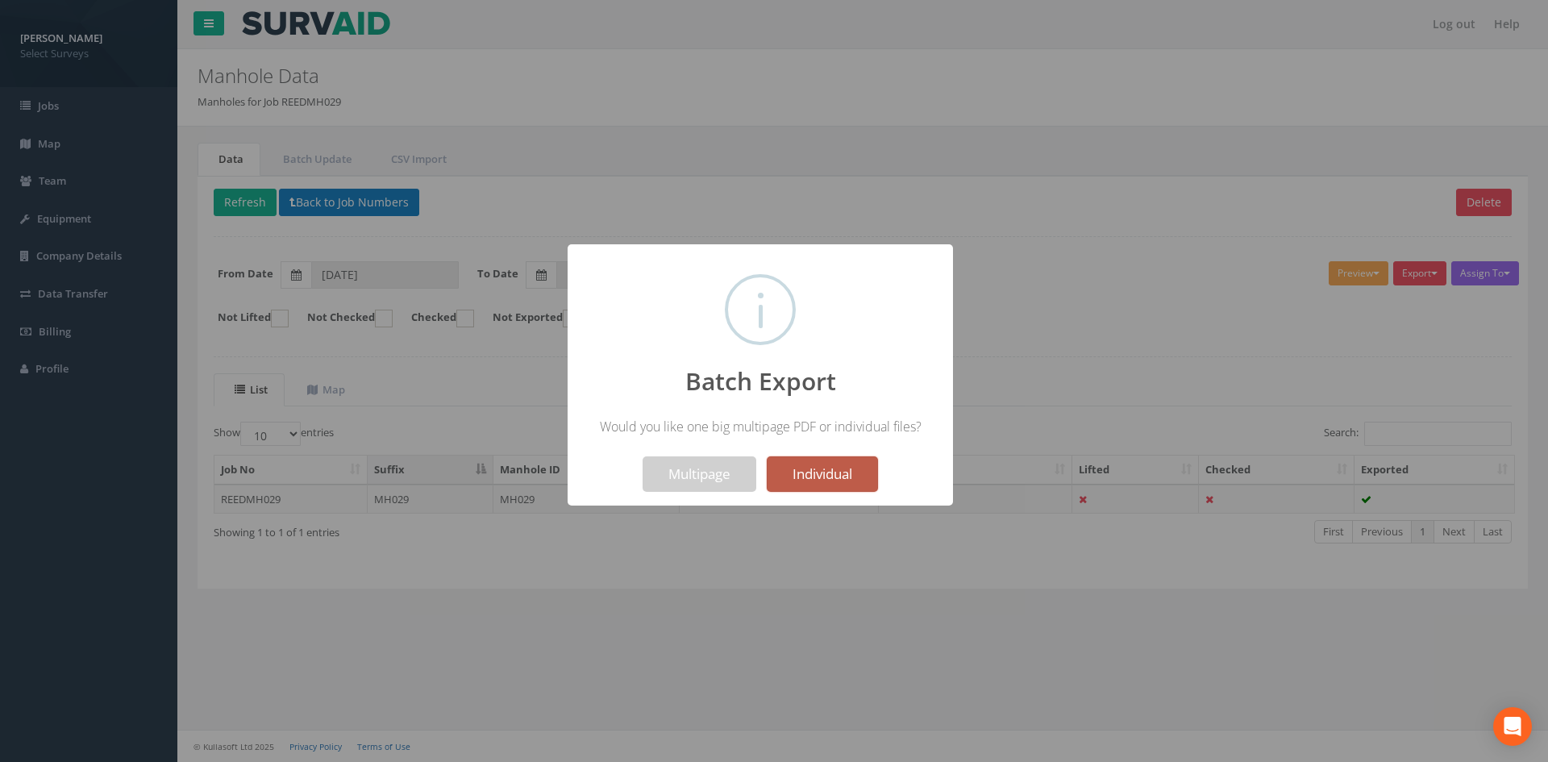
click at [860, 472] on button "Individual" at bounding box center [822, 473] width 111 height 35
